Goal: Task Accomplishment & Management: Use online tool/utility

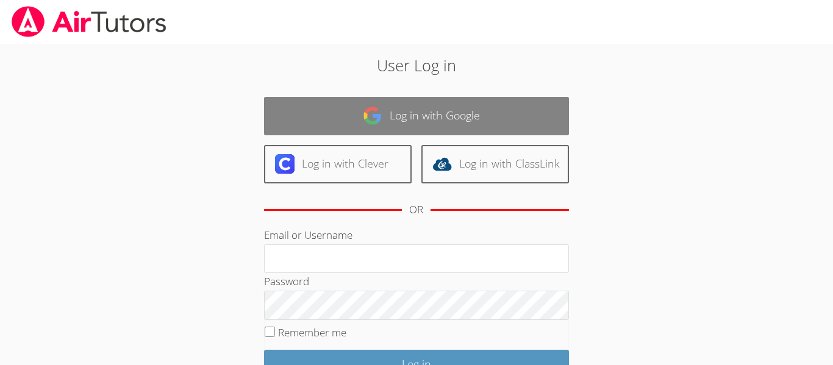
click at [335, 113] on link "Log in with Google" at bounding box center [416, 116] width 305 height 38
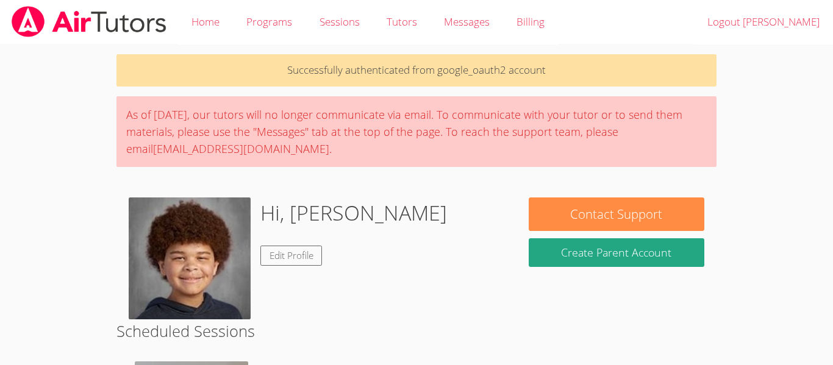
click at [734, 113] on body "Home Programs Sessions Tutors Messages Billing Logout Roland Successfully authe…" at bounding box center [416, 182] width 833 height 365
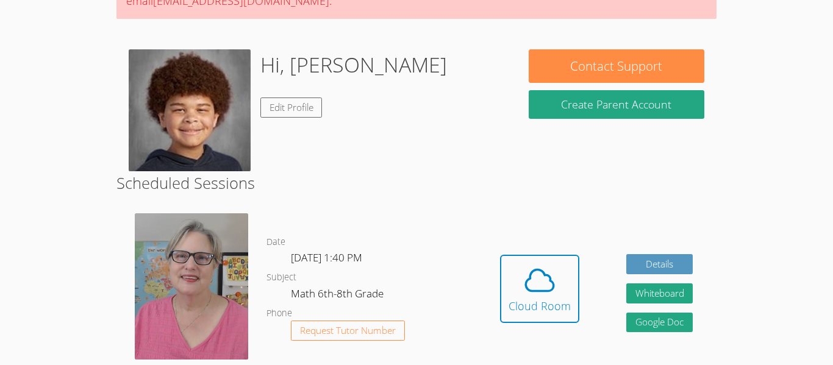
scroll to position [160, 0]
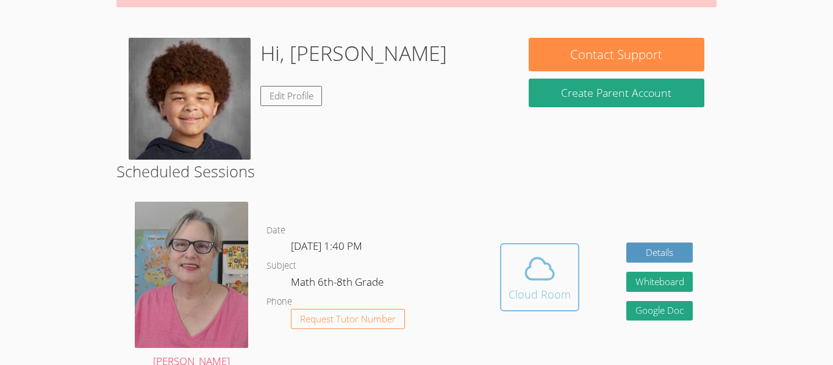
click at [533, 285] on icon at bounding box center [540, 269] width 34 height 34
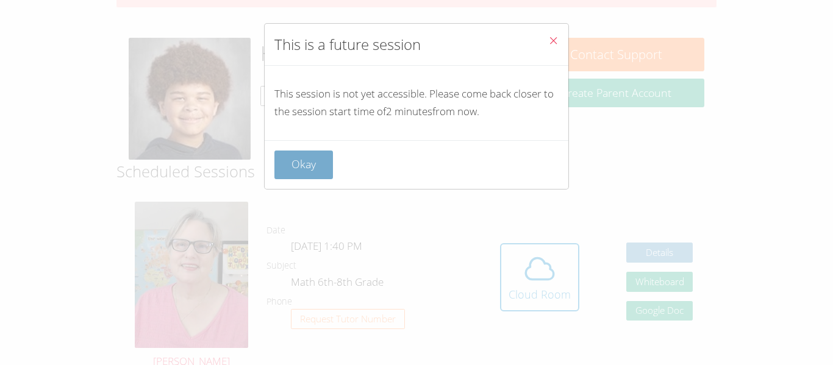
click at [303, 163] on button "Okay" at bounding box center [304, 165] width 59 height 29
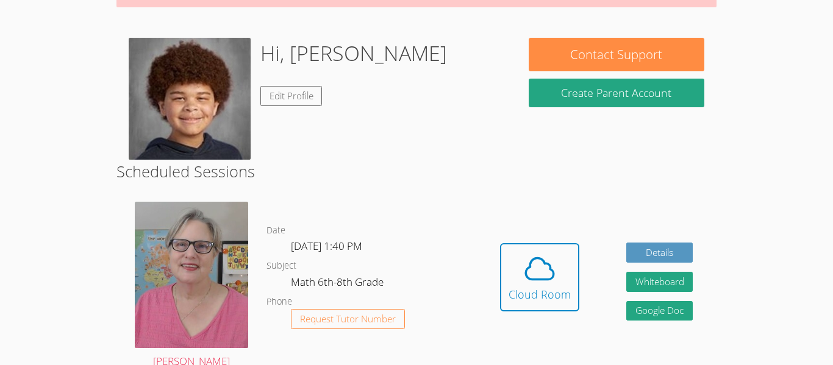
click at [550, 306] on button "Cloud Room" at bounding box center [539, 277] width 79 height 68
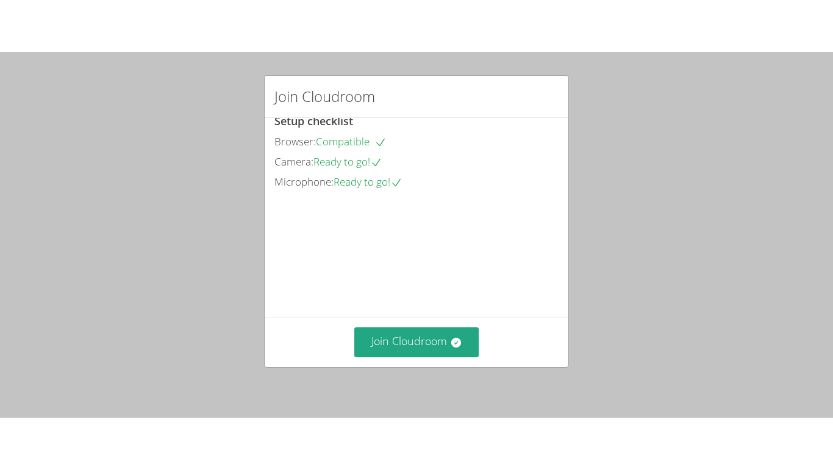
scroll to position [83, 0]
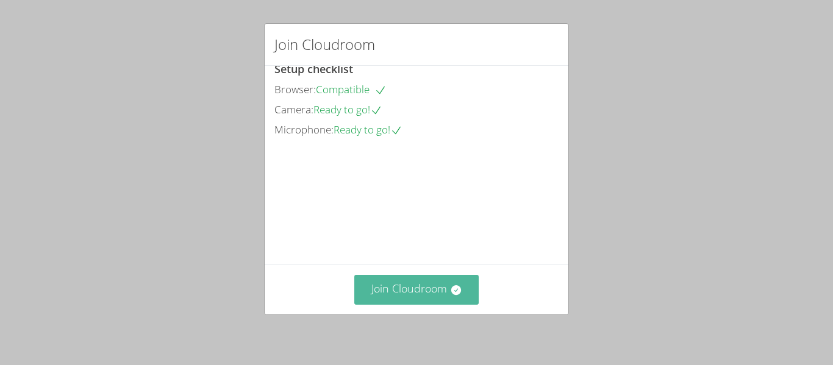
click at [400, 283] on button "Join Cloudroom" at bounding box center [416, 290] width 125 height 30
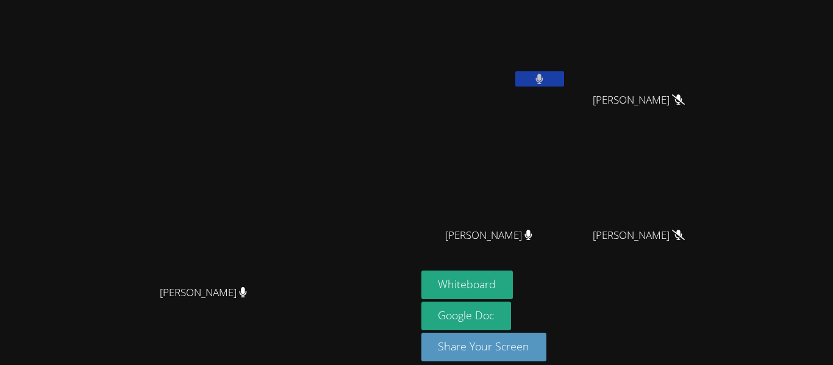
click at [567, 68] on video at bounding box center [494, 46] width 145 height 82
click at [514, 282] on button "Whiteboard" at bounding box center [468, 285] width 92 height 29
click at [564, 79] on button at bounding box center [540, 78] width 49 height 15
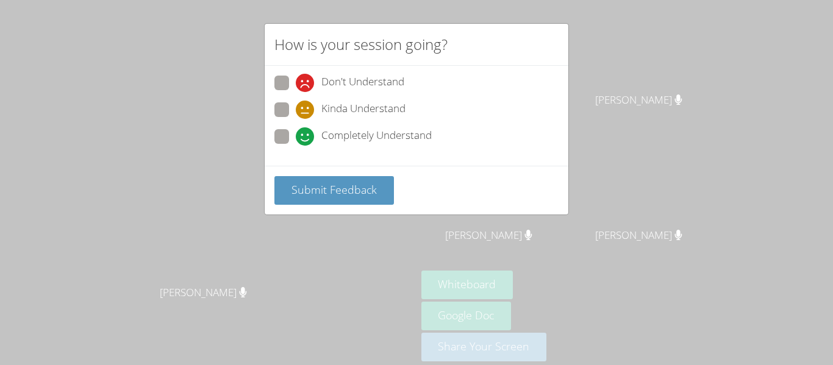
click at [304, 129] on icon at bounding box center [305, 137] width 18 height 18
click at [304, 129] on input "Completely Understand" at bounding box center [301, 134] width 10 height 10
radio input "true"
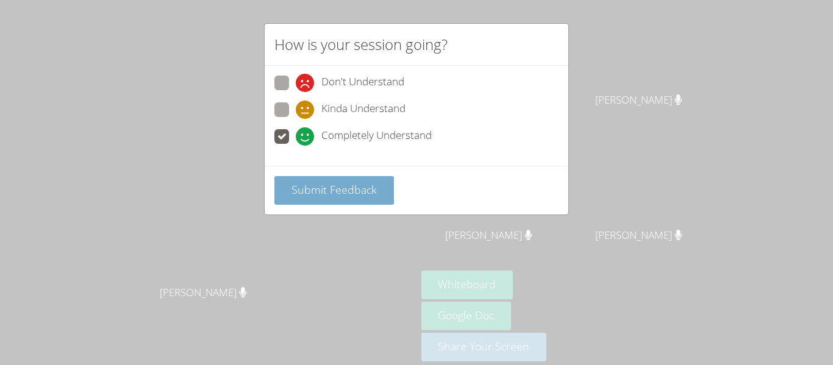
click at [310, 198] on button "Submit Feedback" at bounding box center [335, 190] width 120 height 29
